Goal: Task Accomplishment & Management: Use online tool/utility

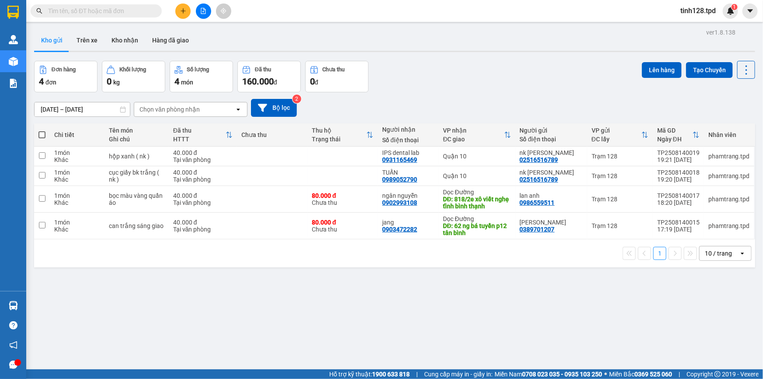
click at [42, 136] on span at bounding box center [41, 134] width 7 height 7
click at [42, 130] on input "checkbox" at bounding box center [42, 130] width 0 height 0
checkbox input "true"
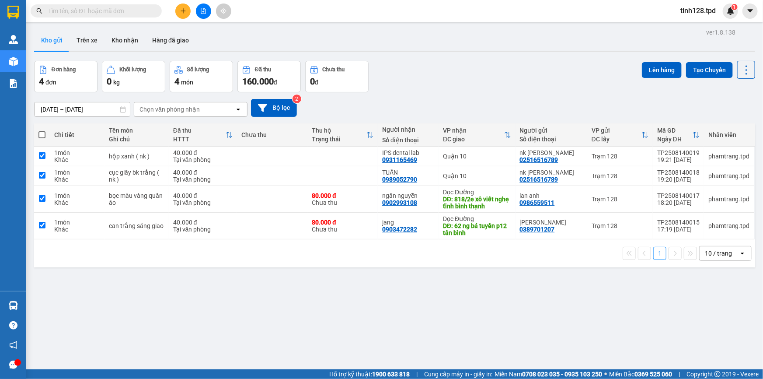
checkbox input "true"
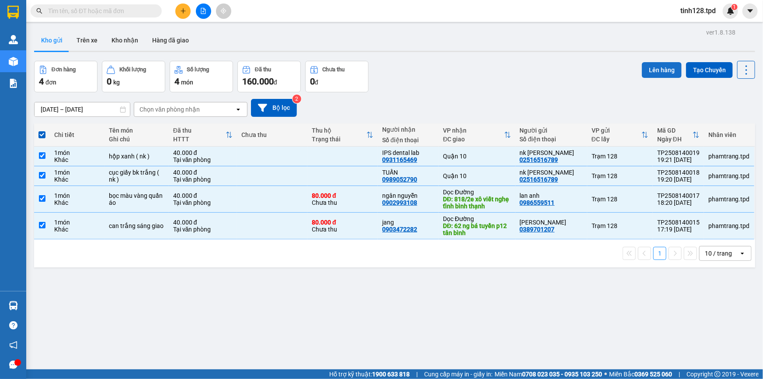
click at [658, 70] on button "Lên hàng" at bounding box center [662, 70] width 40 height 16
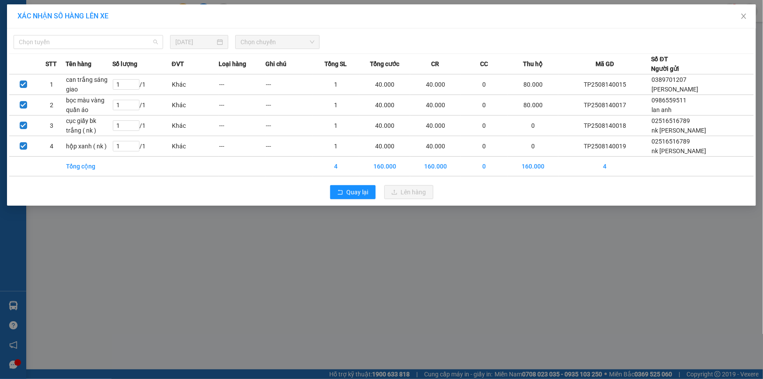
drag, startPoint x: 111, startPoint y: 38, endPoint x: 109, endPoint y: 58, distance: 20.2
click at [110, 38] on span "Chọn tuyến" at bounding box center [88, 41] width 139 height 13
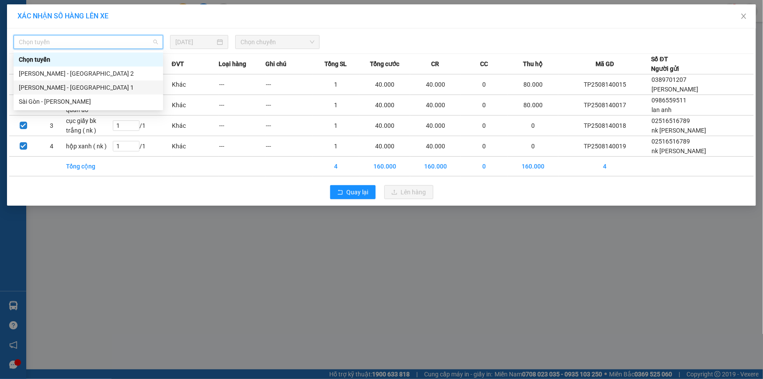
click at [84, 75] on div "Phương Lâm - Sài Gòn 2" at bounding box center [88, 74] width 139 height 10
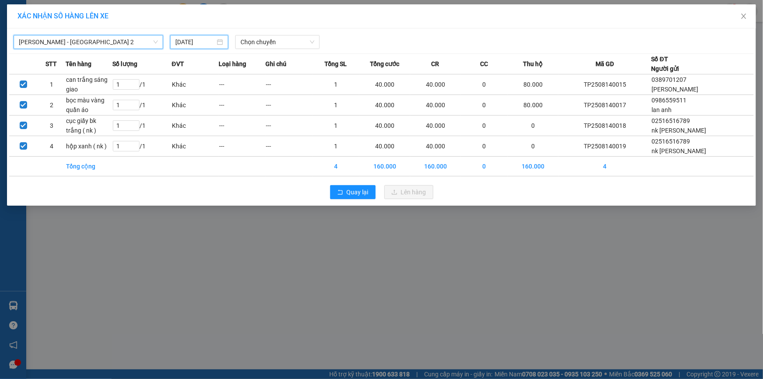
click at [193, 45] on input "15/08/2025" at bounding box center [195, 42] width 40 height 10
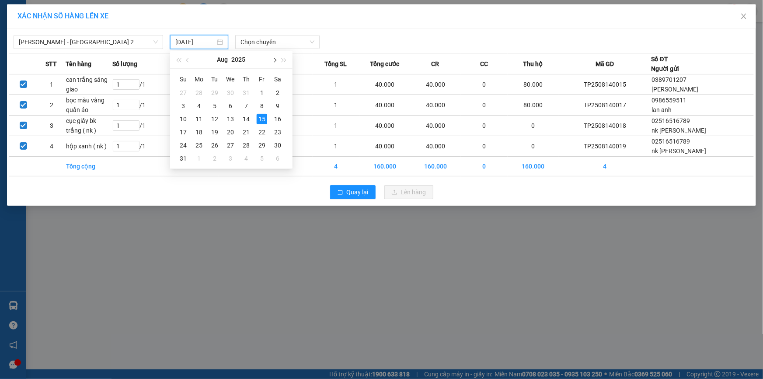
type input "15/08/2025"
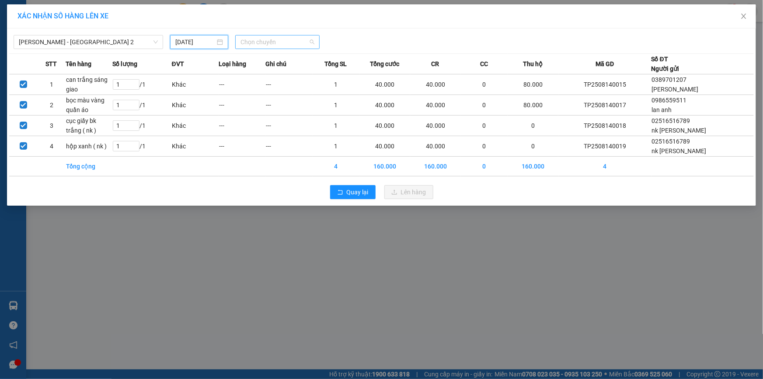
drag, startPoint x: 273, startPoint y: 42, endPoint x: 281, endPoint y: 36, distance: 9.5
click at [276, 39] on span "Chọn chuyến" at bounding box center [278, 41] width 74 height 13
type input "01"
click at [283, 70] on div "Thêm chuyến " 01:00 "" at bounding box center [282, 73] width 93 height 15
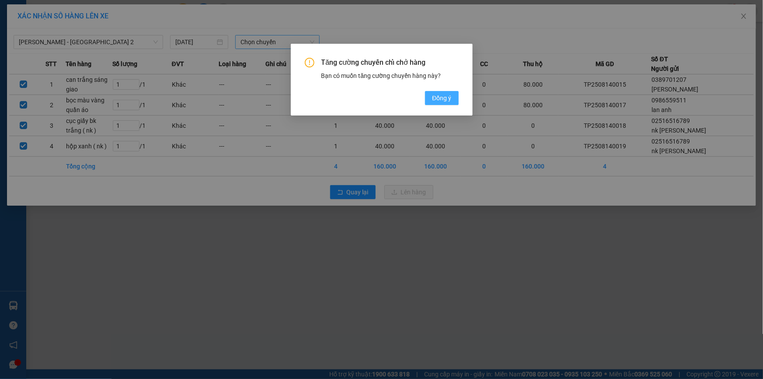
click at [437, 100] on span "Đồng ý" at bounding box center [441, 98] width 19 height 10
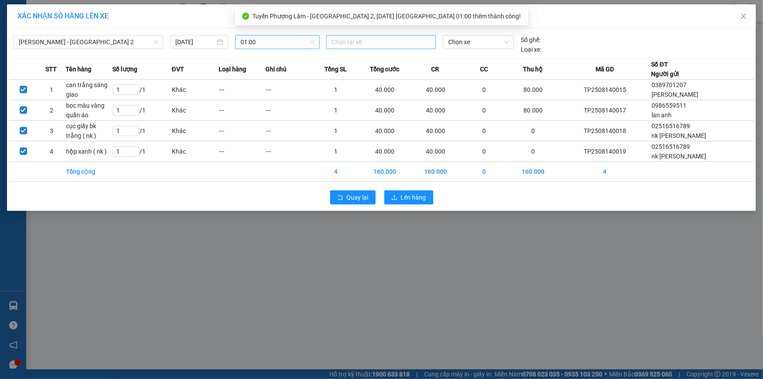
click at [358, 43] on div at bounding box center [380, 42] width 105 height 10
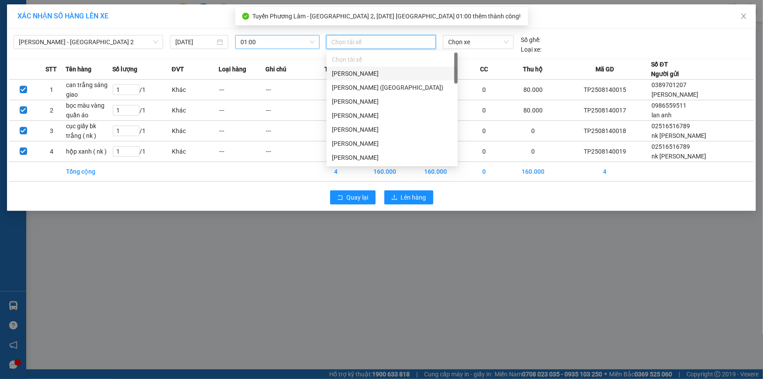
drag, startPoint x: 384, startPoint y: 73, endPoint x: 433, endPoint y: 49, distance: 53.8
click at [385, 73] on div "Phạm Văn Chí" at bounding box center [392, 74] width 121 height 10
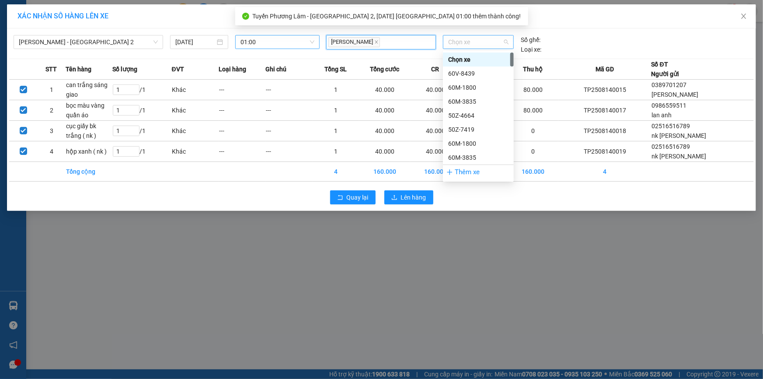
click at [472, 35] on div "Chọn xe" at bounding box center [478, 42] width 71 height 14
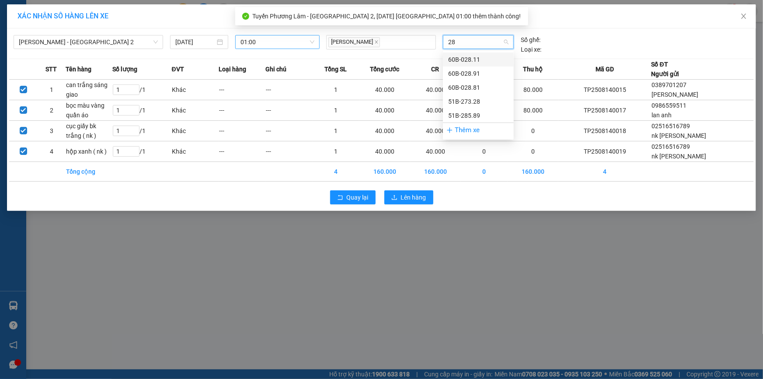
type input "285"
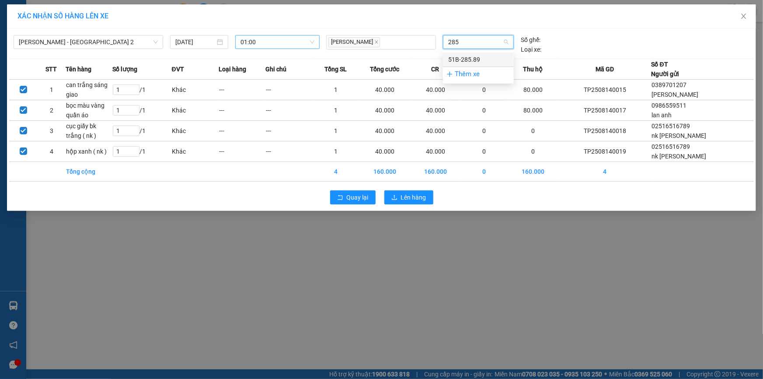
click at [481, 56] on div "51B-285.89" at bounding box center [478, 60] width 60 height 10
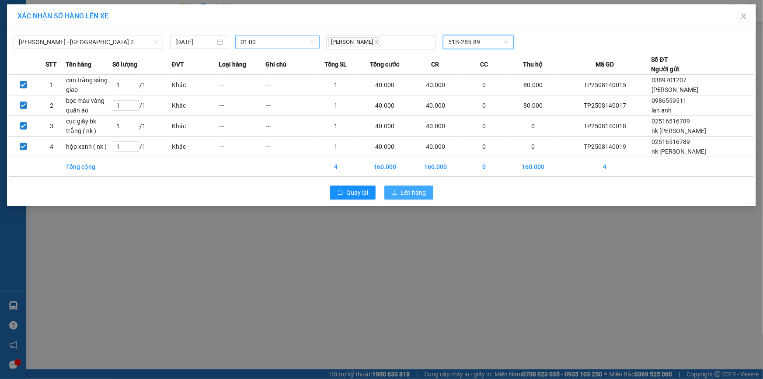
drag, startPoint x: 401, startPoint y: 183, endPoint x: 401, endPoint y: 190, distance: 7.0
click at [401, 184] on div "Quay lại Lên hàng" at bounding box center [381, 192] width 745 height 23
click at [401, 193] on span "Lên hàng" at bounding box center [413, 193] width 25 height 10
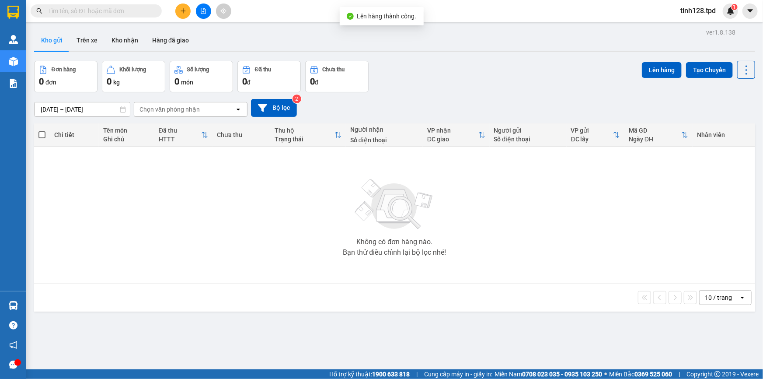
click at [704, 12] on span "tinh128.tpd" at bounding box center [697, 10] width 49 height 11
click at [700, 26] on span "Đăng xuất" at bounding box center [704, 27] width 37 height 10
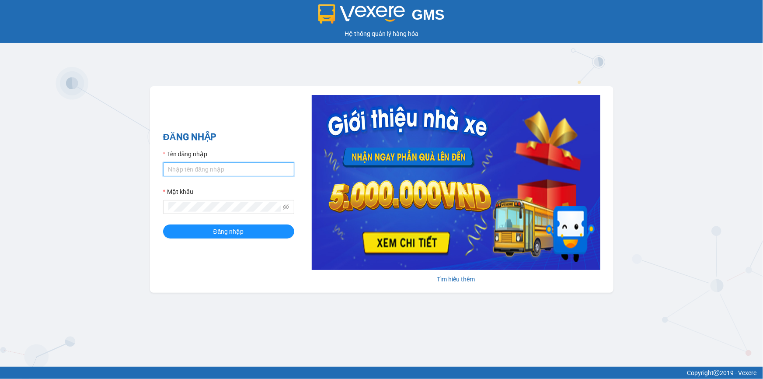
click at [238, 173] on input "Tên đăng nhập" at bounding box center [228, 169] width 131 height 14
type input "tinh128.tpd"
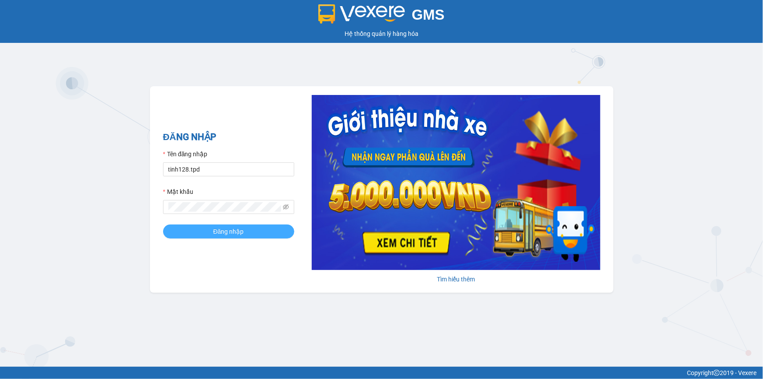
click at [228, 227] on span "Đăng nhập" at bounding box center [228, 232] width 31 height 10
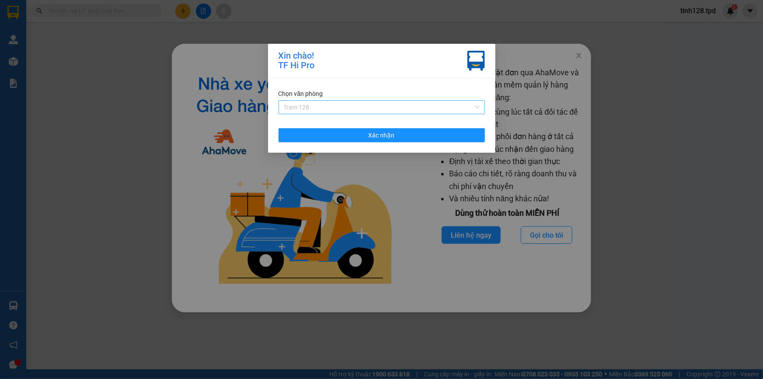
click at [376, 108] on span "Trạm 128" at bounding box center [382, 107] width 196 height 13
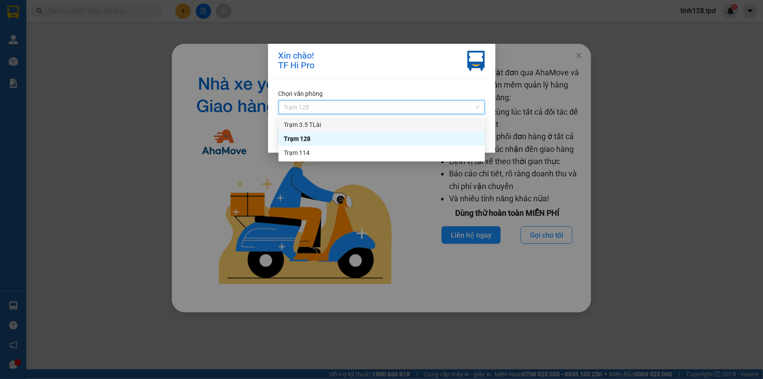
click at [359, 124] on div "Trạm 3.5 TLài" at bounding box center [382, 125] width 196 height 10
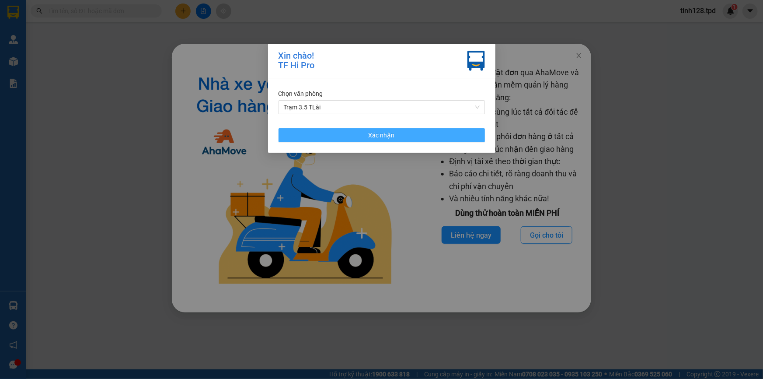
click at [361, 135] on button "Xác nhận" at bounding box center [382, 135] width 206 height 14
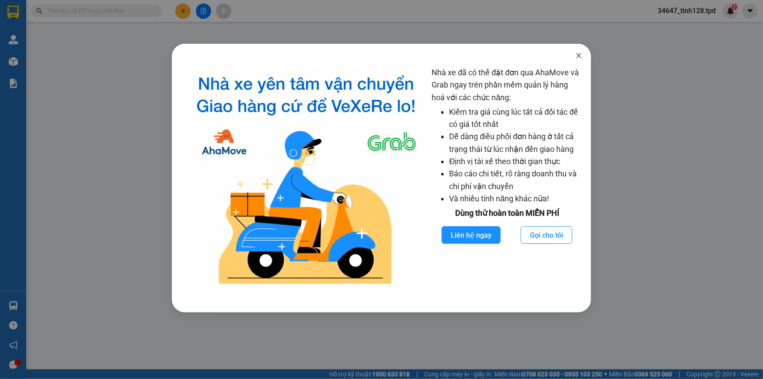
click at [581, 56] on icon "close" at bounding box center [579, 55] width 7 height 7
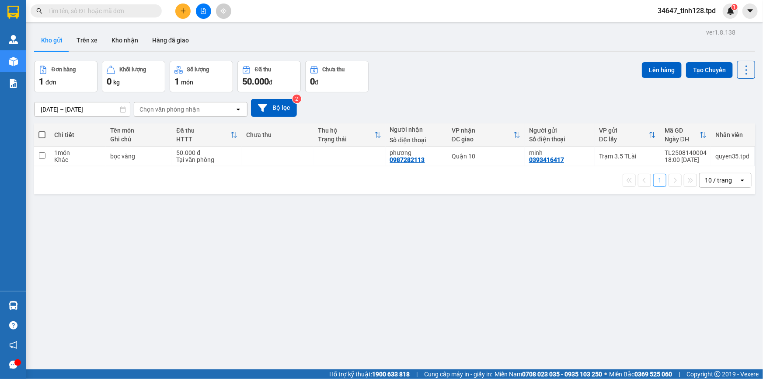
click at [44, 132] on span at bounding box center [41, 134] width 7 height 7
click at [42, 130] on input "checkbox" at bounding box center [42, 130] width 0 height 0
checkbox input "true"
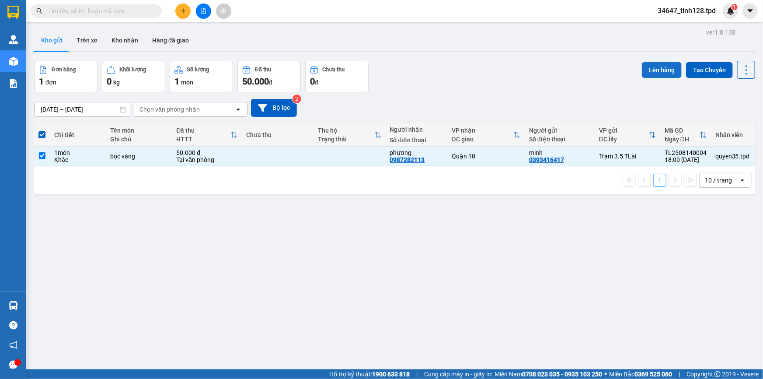
click at [666, 69] on button "Lên hàng" at bounding box center [662, 70] width 40 height 16
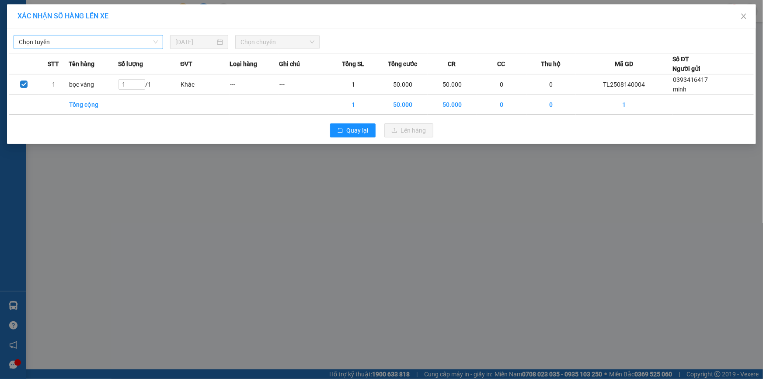
click at [119, 42] on span "Chọn tuyến" at bounding box center [88, 41] width 139 height 13
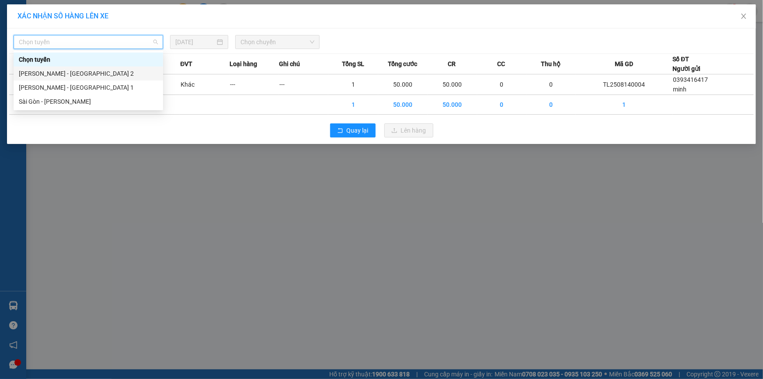
click at [93, 74] on div "Phương Lâm - Sài Gòn 2" at bounding box center [88, 74] width 139 height 10
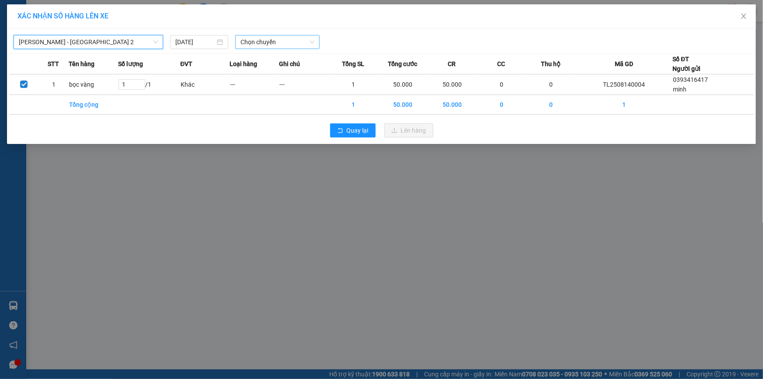
drag, startPoint x: 262, startPoint y: 43, endPoint x: 273, endPoint y: 49, distance: 13.1
click at [263, 44] on span "Chọn chuyến" at bounding box center [278, 41] width 74 height 13
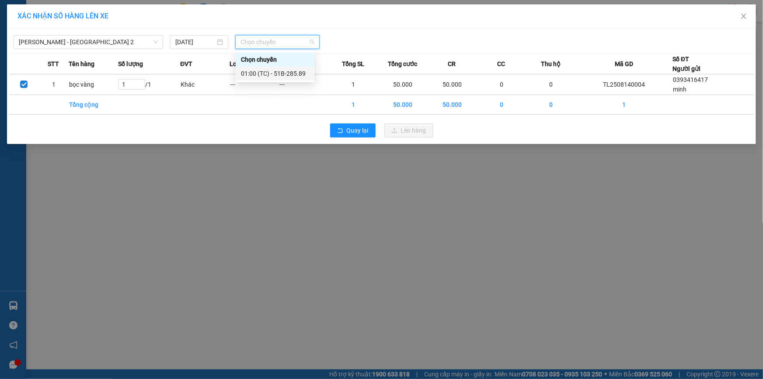
click at [289, 70] on div "01:00 (TC) - 51B-285.89" at bounding box center [275, 74] width 68 height 10
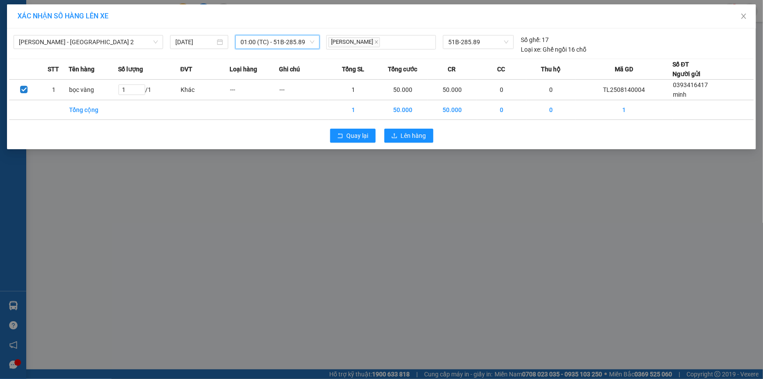
click at [418, 144] on div "Quay lại Lên hàng" at bounding box center [381, 135] width 745 height 23
drag, startPoint x: 424, startPoint y: 133, endPoint x: 428, endPoint y: 130, distance: 5.1
click at [425, 132] on span "Lên hàng" at bounding box center [413, 136] width 25 height 10
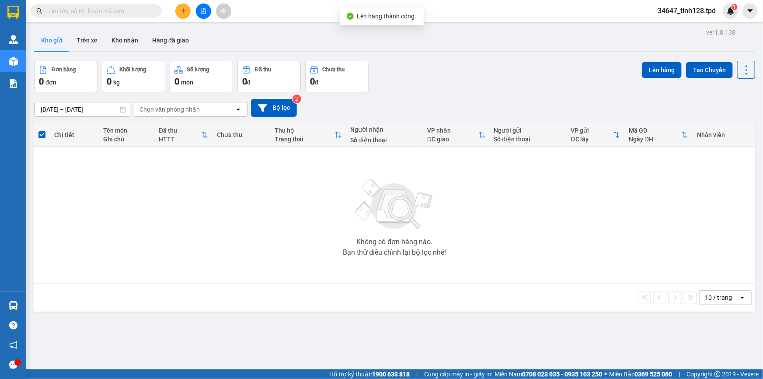
click at [695, 9] on span "34647_tinh128.tpd" at bounding box center [687, 10] width 72 height 11
click at [686, 28] on span "Đăng xuất" at bounding box center [691, 27] width 54 height 10
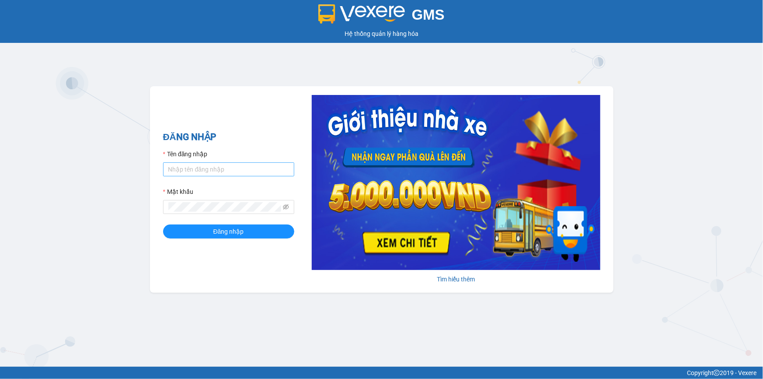
drag, startPoint x: 276, startPoint y: 162, endPoint x: 267, endPoint y: 170, distance: 12.4
click at [275, 162] on div "Tên đăng nhập" at bounding box center [228, 162] width 131 height 27
click at [262, 173] on input "Tên đăng nhập" at bounding box center [228, 169] width 131 height 14
type input "tinh128.tpd"
click at [231, 234] on span "Đăng nhập" at bounding box center [228, 232] width 31 height 10
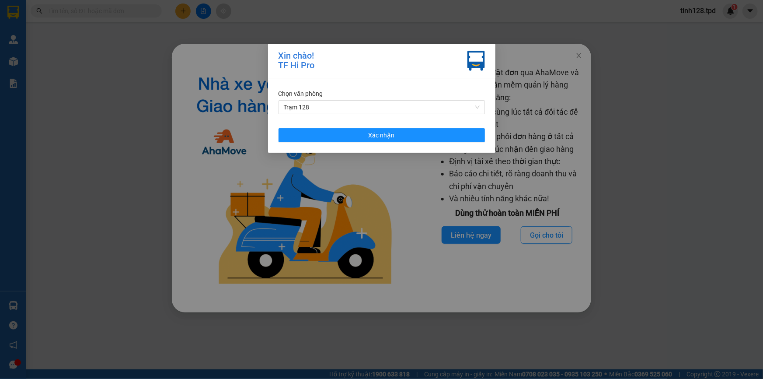
click at [408, 142] on div "[PERSON_NAME] Trạm 128 Xác [PERSON_NAME]" at bounding box center [381, 115] width 227 height 74
click at [428, 137] on button "Xác nhận" at bounding box center [382, 135] width 206 height 14
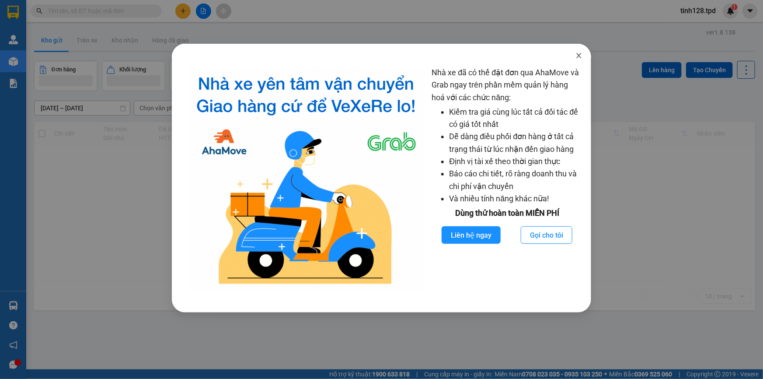
click at [582, 56] on icon "close" at bounding box center [579, 55] width 7 height 7
